Goal: Find specific page/section: Find specific page/section

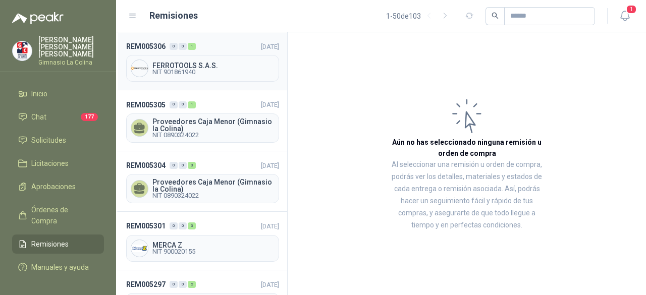
click at [208, 71] on span "NIT 901861940" at bounding box center [213, 72] width 122 height 6
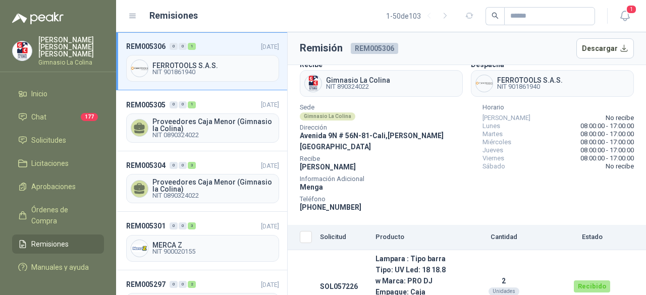
scroll to position [33, 0]
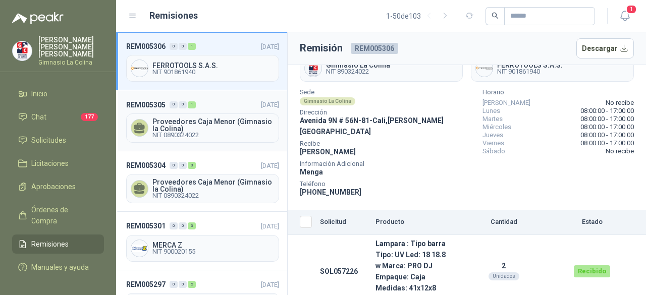
click at [206, 124] on span "Proveedores Caja Menor (Gimnasio la Colina)" at bounding box center [213, 125] width 122 height 14
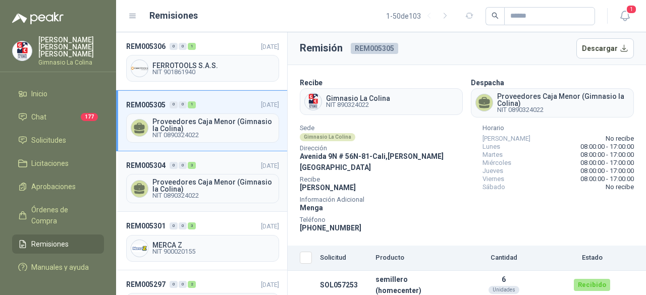
click at [228, 193] on span "NIT 0890324022" at bounding box center [213, 196] width 122 height 6
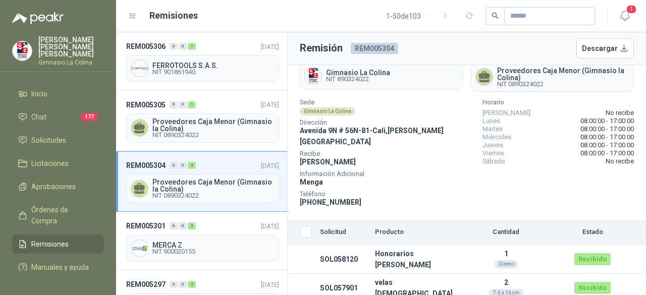
scroll to position [40, 0]
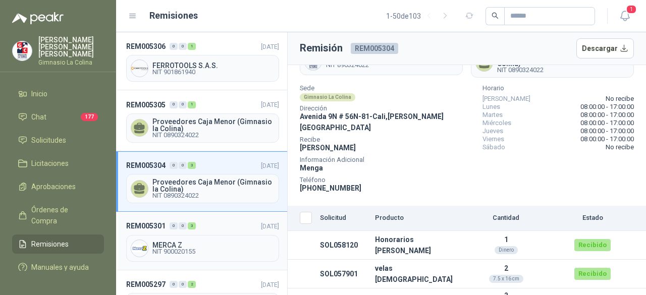
click at [188, 251] on span "NIT 900020155" at bounding box center [213, 252] width 122 height 6
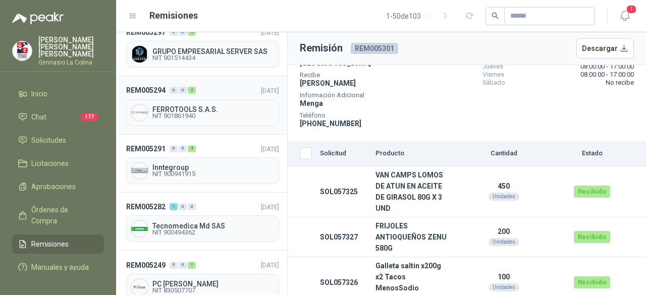
scroll to position [101, 0]
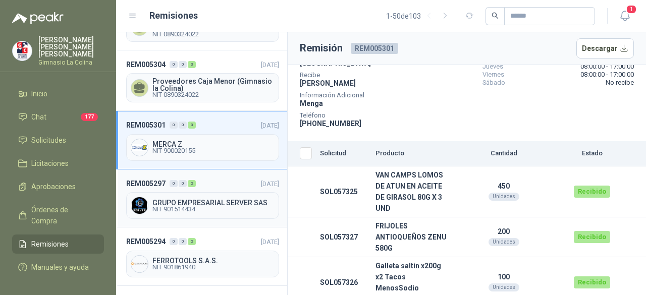
click at [199, 207] on span "NIT 901514434" at bounding box center [213, 210] width 122 height 6
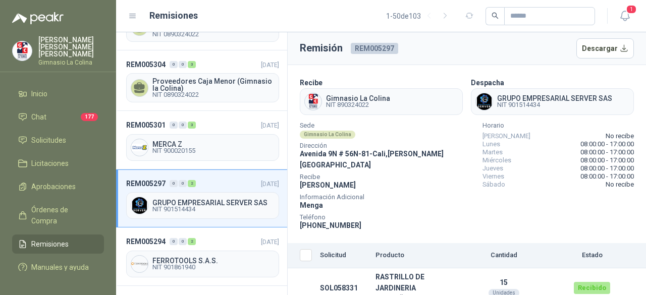
scroll to position [29, 0]
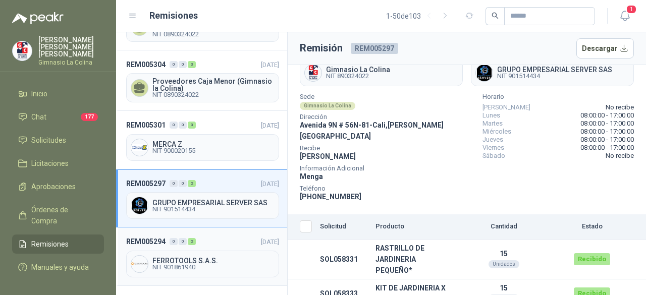
click at [193, 258] on span "FERROTOOLS S.A.S." at bounding box center [213, 261] width 122 height 7
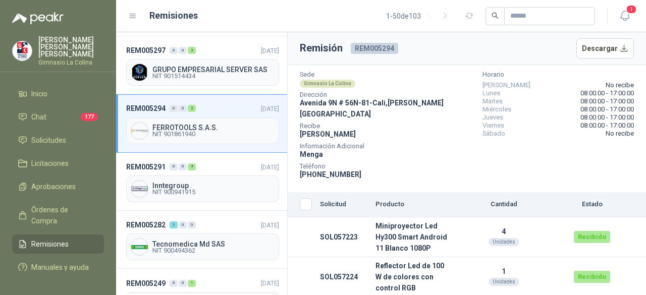
scroll to position [252, 0]
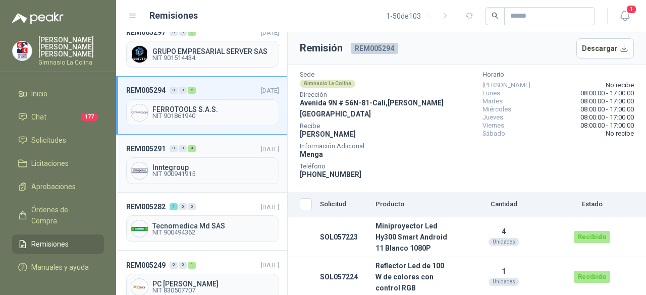
click at [175, 171] on span "NIT 900941915" at bounding box center [213, 174] width 122 height 6
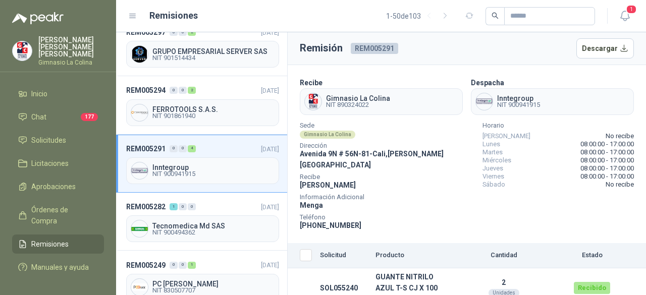
scroll to position [130, 0]
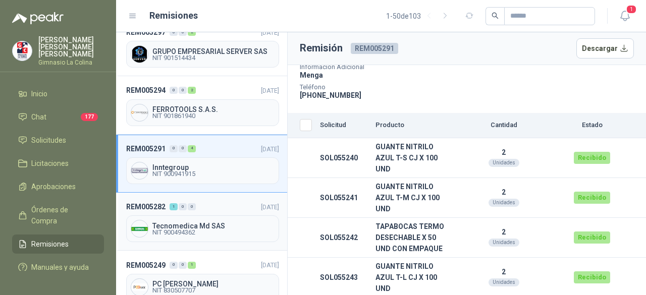
click at [192, 230] on span "NIT 900494362" at bounding box center [213, 233] width 122 height 6
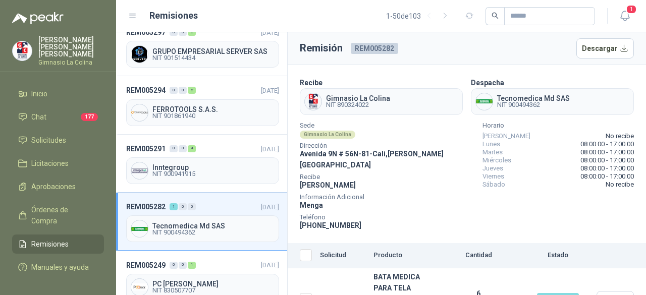
scroll to position [33, 0]
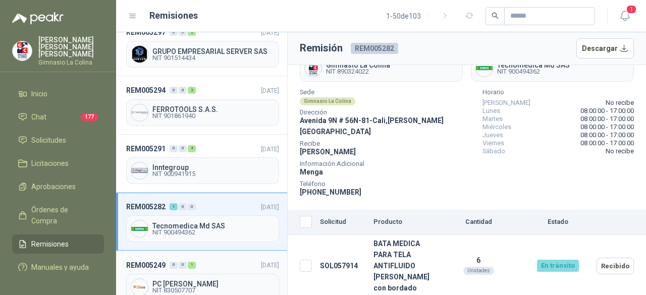
click at [201, 281] on span "PC [PERSON_NAME]" at bounding box center [213, 284] width 122 height 7
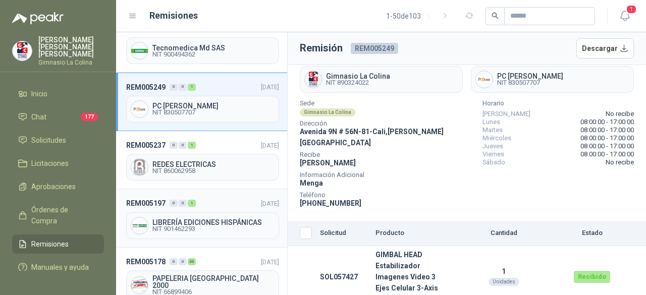
scroll to position [454, 0]
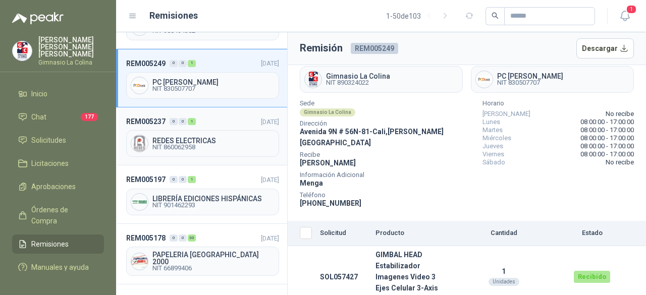
click at [184, 144] on span "NIT 860062958" at bounding box center [213, 147] width 122 height 6
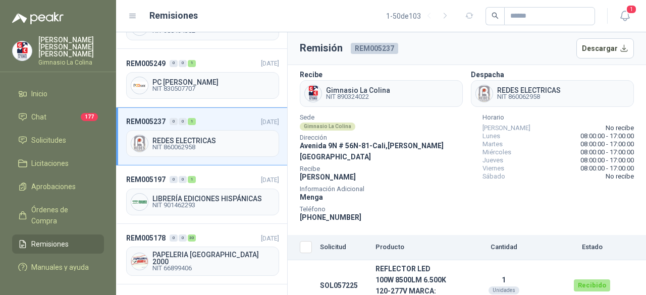
scroll to position [22, 0]
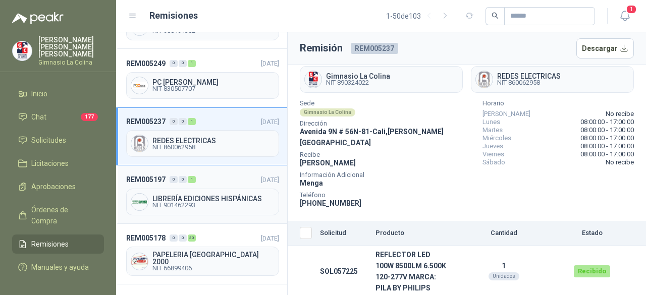
click at [205, 202] on span "NIT 901462293" at bounding box center [213, 205] width 122 height 6
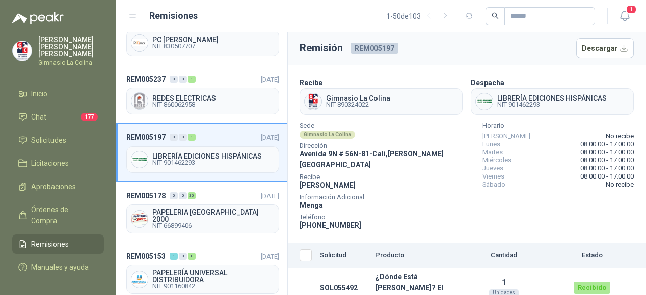
scroll to position [555, 0]
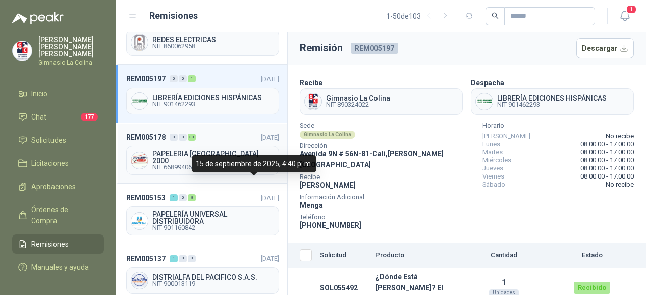
click at [226, 146] on div "PAPELERIA [GEOGRAPHIC_DATA] 2000 NIT 66899406" at bounding box center [202, 160] width 153 height 29
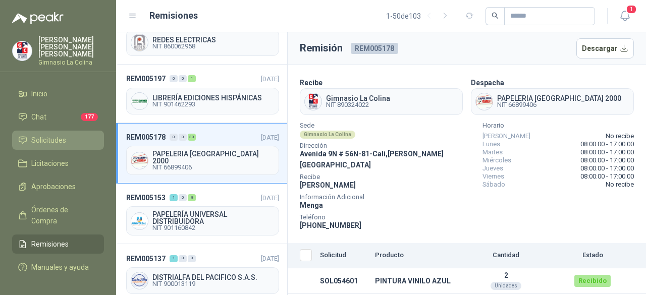
click at [52, 135] on span "Solicitudes" at bounding box center [48, 140] width 35 height 11
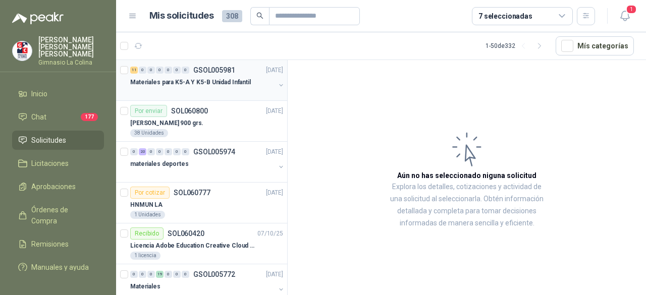
click at [235, 81] on p "Materiales para K5-A Y K5-B Unidad Infantil" at bounding box center [190, 83] width 121 height 10
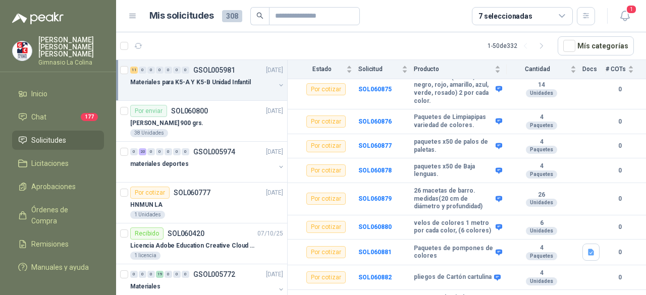
scroll to position [197, 0]
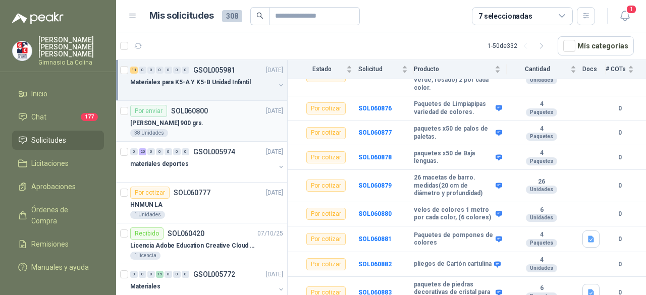
click at [194, 129] on div "38 Unidades" at bounding box center [206, 133] width 153 height 8
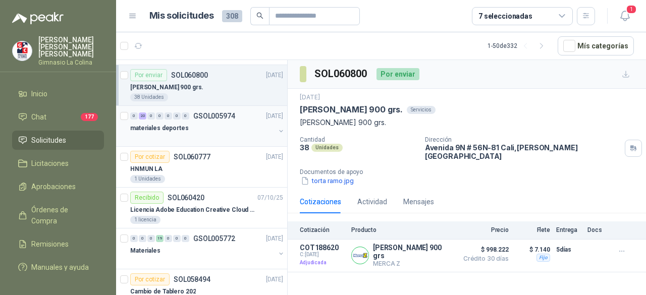
scroll to position [50, 0]
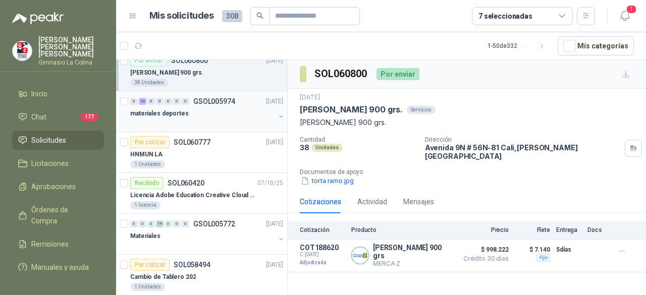
click at [195, 116] on div "materiales deportes" at bounding box center [202, 114] width 145 height 12
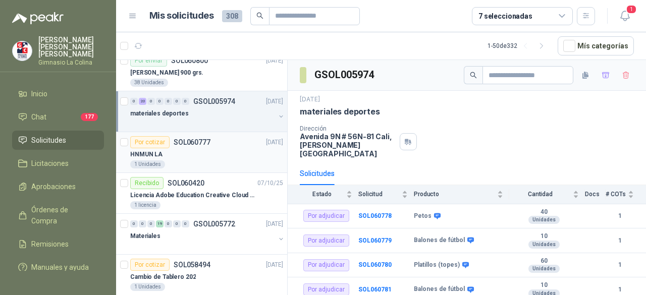
click at [191, 161] on div "1 Unidades" at bounding box center [206, 165] width 153 height 8
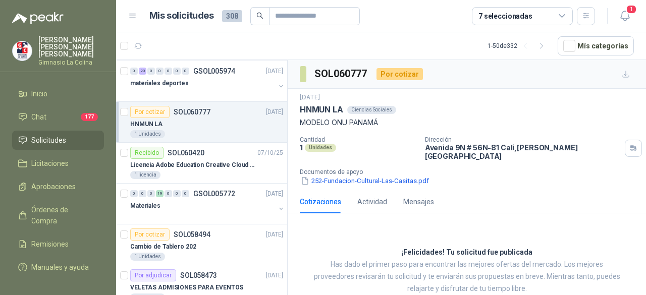
scroll to position [101, 0]
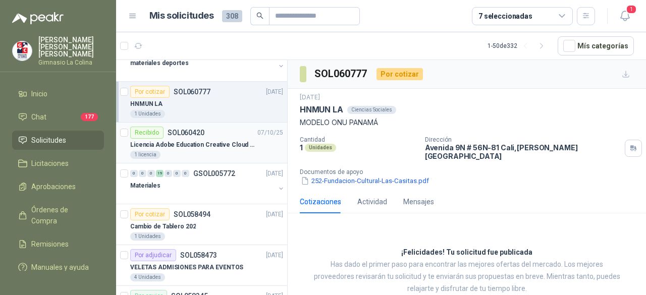
click at [183, 149] on div "Licencia Adobe Education Creative Cloud for enterprise license lab and classroom" at bounding box center [206, 145] width 153 height 12
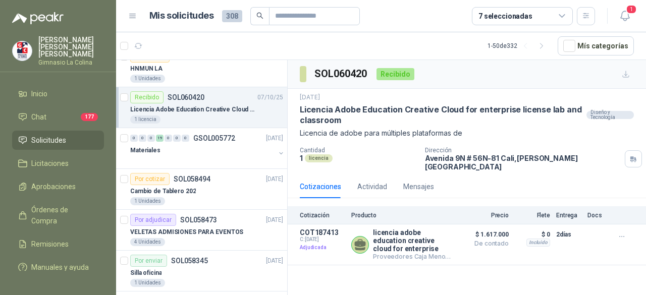
scroll to position [151, 0]
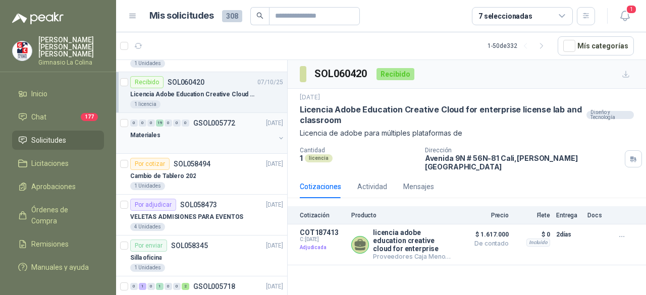
click at [160, 143] on div at bounding box center [202, 145] width 145 height 8
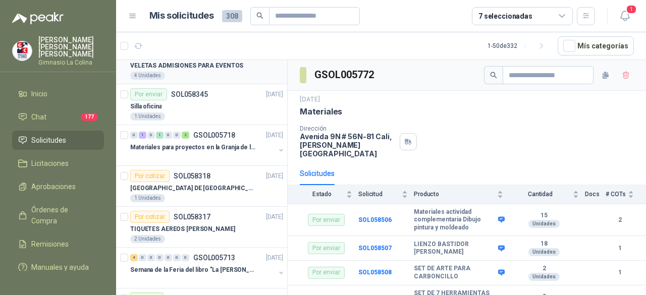
scroll to position [353, 0]
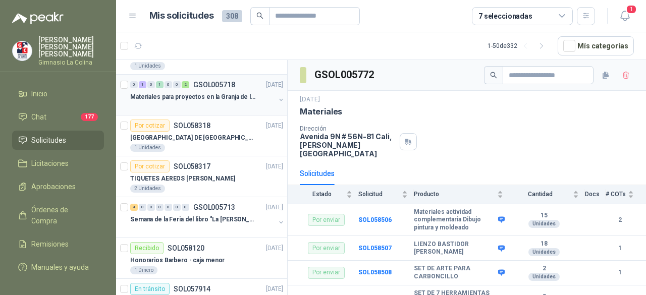
click at [250, 97] on p "Materiales para proyectos en la Granja de la UI" at bounding box center [193, 97] width 126 height 10
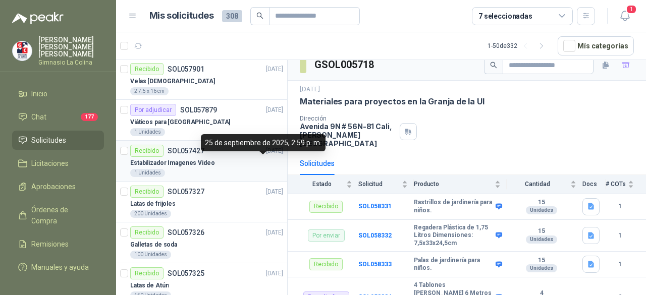
scroll to position [656, 0]
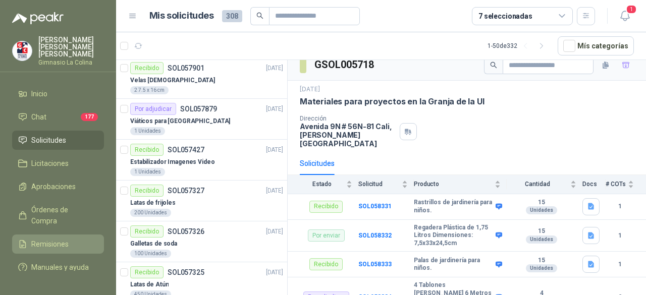
click at [48, 239] on span "Remisiones" at bounding box center [49, 244] width 37 height 11
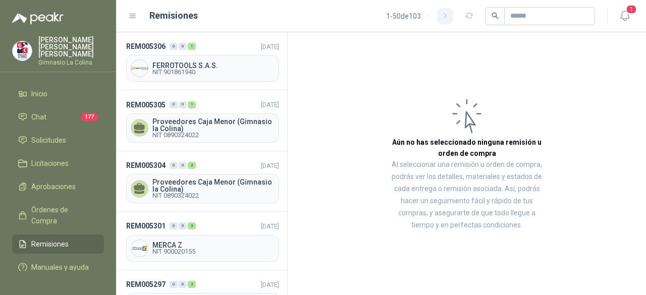
click at [441, 15] on icon "button" at bounding box center [445, 16] width 9 height 9
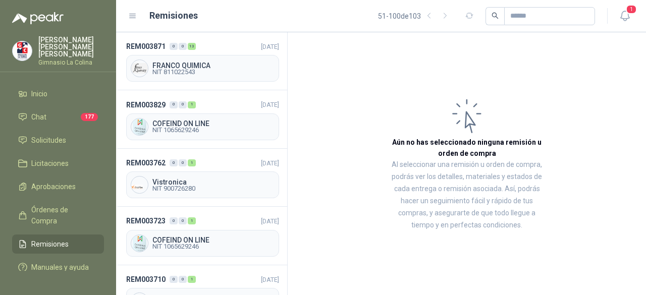
click at [71, 60] on p "Gimnasio La Colina" at bounding box center [71, 63] width 66 height 6
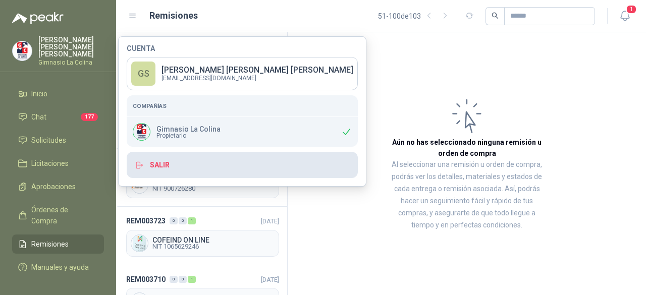
click at [164, 165] on button "Salir" at bounding box center [242, 165] width 231 height 26
